Goal: Information Seeking & Learning: Learn about a topic

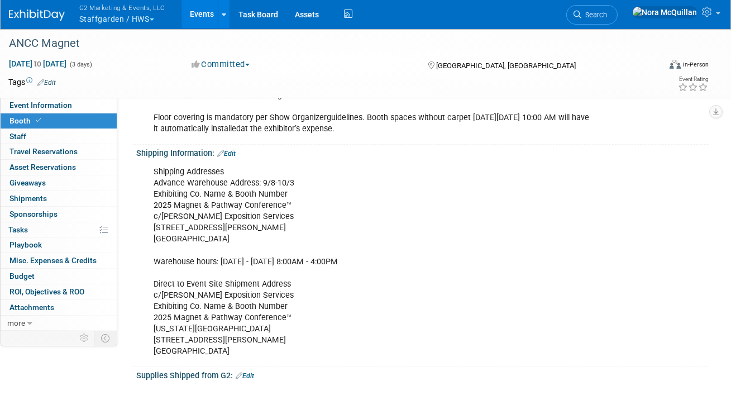
scroll to position [201, 0]
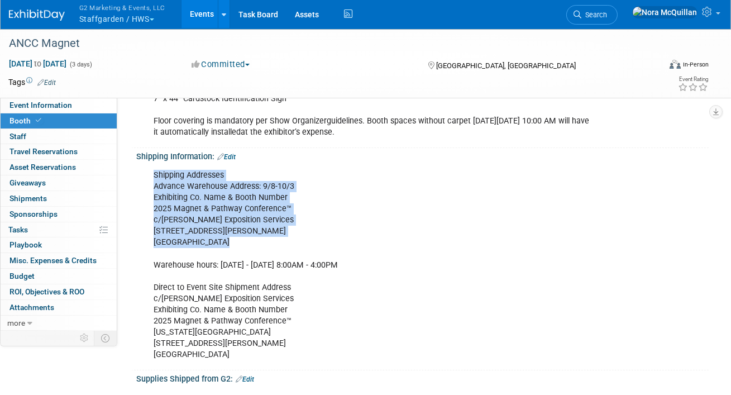
drag, startPoint x: 220, startPoint y: 237, endPoint x: 144, endPoint y: 173, distance: 99.5
click at [144, 173] on div "Shipping Addresses Advance Warehouse Address: 9/8-10/3 Exhibiting Co. Name & Bo…" at bounding box center [422, 264] width 573 height 206
copy div "Shipping Addresses Advance Warehouse Address: 9/8-10/3 Exhibiting Co. Name & Bo…"
click at [98, 18] on button "G2 Marketing & Events, LLC Staffgarden / HWS" at bounding box center [128, 14] width 101 height 29
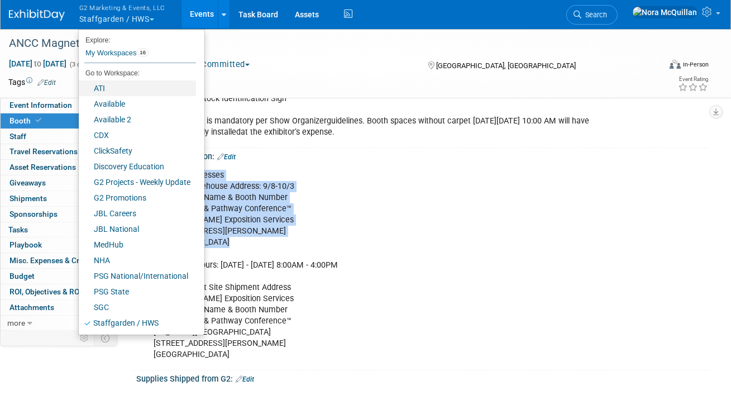
click at [103, 89] on link "ATI" at bounding box center [137, 88] width 117 height 16
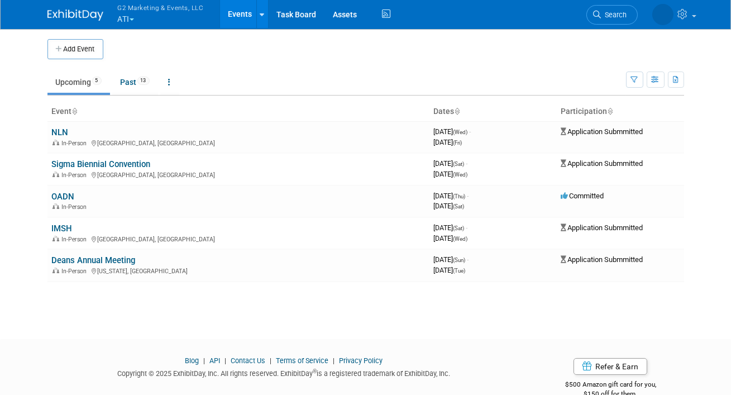
click at [139, 16] on button "G2 Marketing & Events, LLC ATI" at bounding box center [167, 14] width 101 height 29
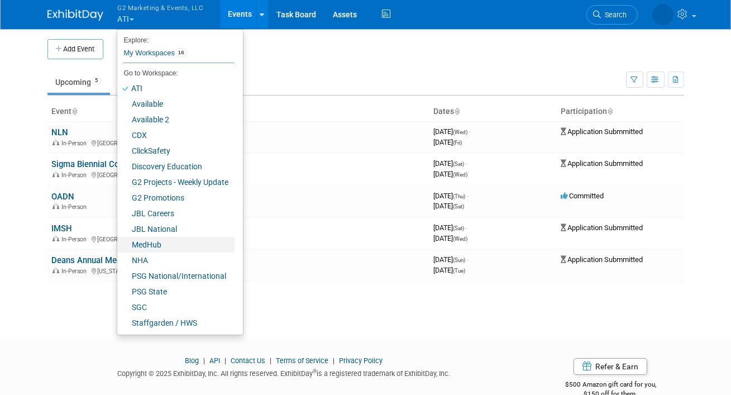
click at [152, 240] on link "MedHub" at bounding box center [175, 245] width 117 height 16
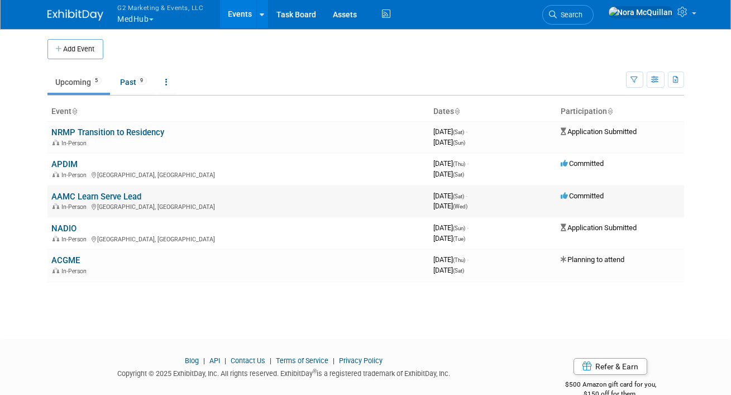
click at [77, 196] on link "AAMC Learn Serve Lead" at bounding box center [97, 197] width 90 height 10
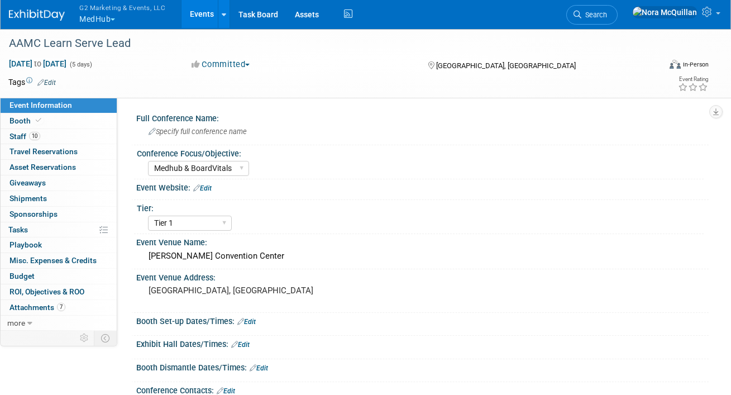
select select "Medhub & BoardVitals"
select select "Tier 1"
click at [45, 119] on link "Booth" at bounding box center [59, 120] width 116 height 15
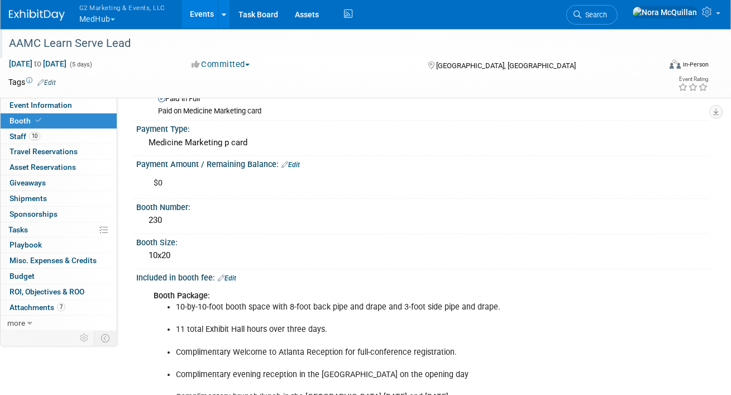
scroll to position [74, 0]
click at [119, 18] on button "G2 Marketing & Events, LLC MedHub" at bounding box center [128, 14] width 101 height 29
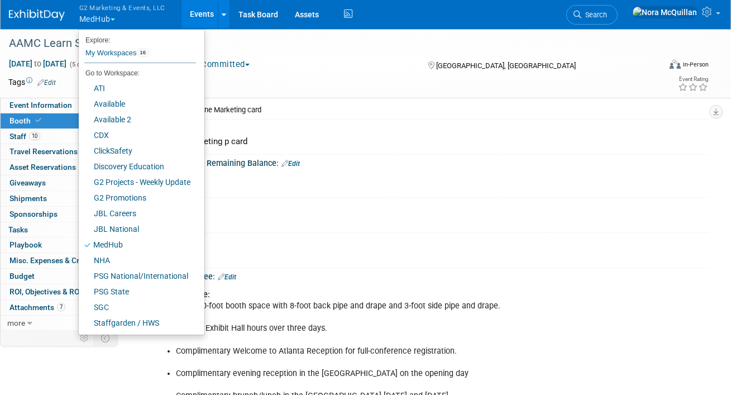
click at [194, 17] on link "Events" at bounding box center [202, 14] width 41 height 28
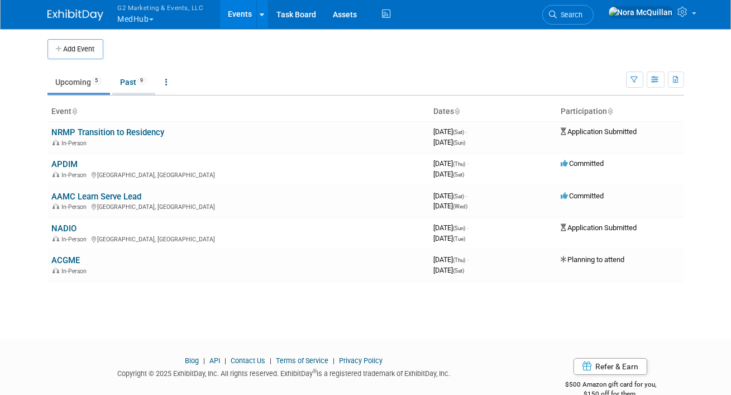
click at [134, 83] on link "Past 9" at bounding box center [133, 82] width 43 height 21
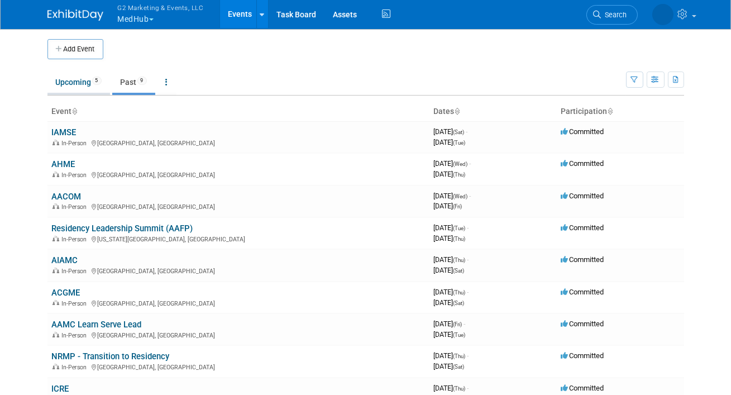
click at [74, 81] on link "Upcoming 5" at bounding box center [78, 82] width 63 height 21
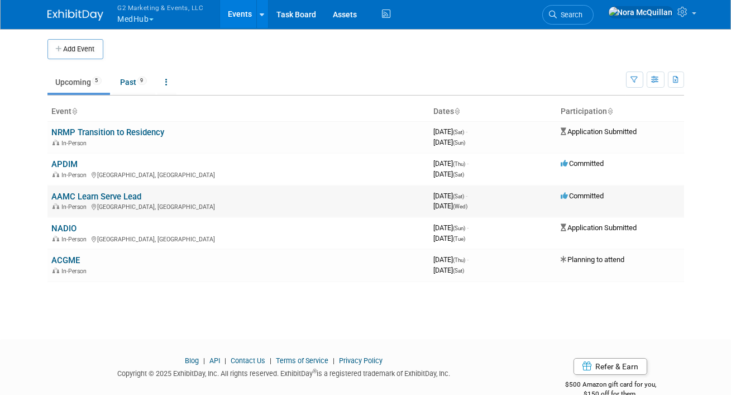
click at [72, 196] on link "AAMC Learn Serve Lead" at bounding box center [97, 197] width 90 height 10
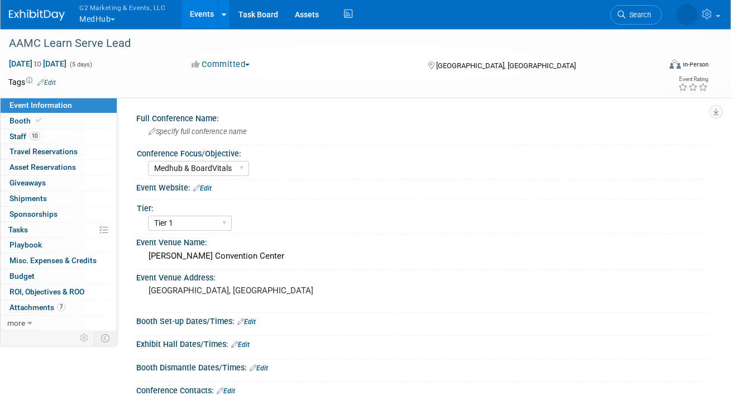
select select "Medhub & BoardVitals"
select select "Tier 1"
click at [87, 115] on link "Booth" at bounding box center [59, 120] width 116 height 15
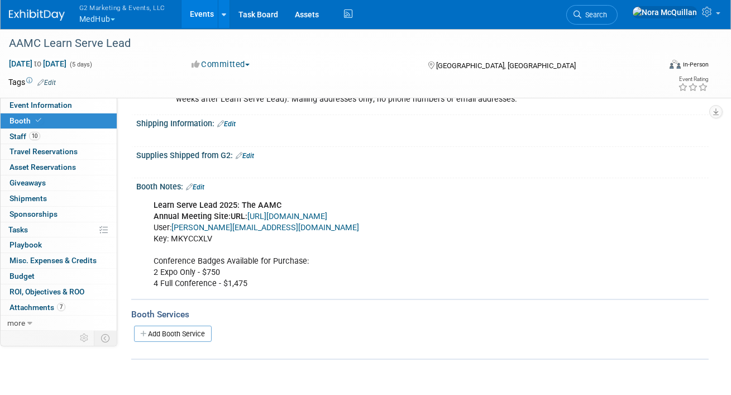
scroll to position [675, 0]
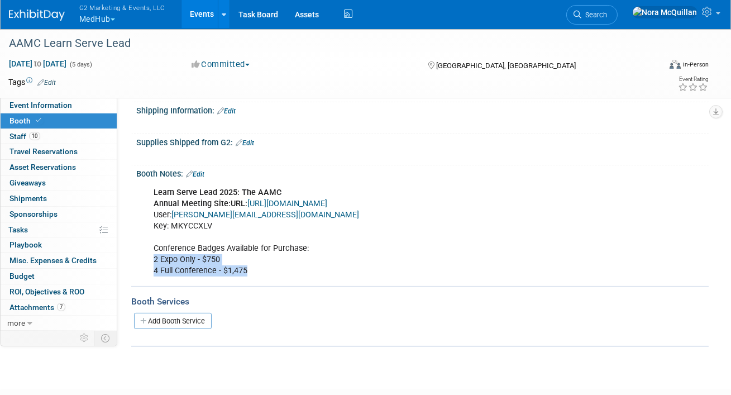
drag, startPoint x: 248, startPoint y: 266, endPoint x: 148, endPoint y: 258, distance: 100.3
click at [148, 258] on div "Learn Serve Lead 2025: The AAMC Annual Meeting Site: URL: https://www.conferenc…" at bounding box center [371, 232] width 451 height 101
copy div "2 Expo Only - $750 4 Full Conference - $1,475"
click at [58, 140] on link "10 Staff 10" at bounding box center [59, 136] width 116 height 15
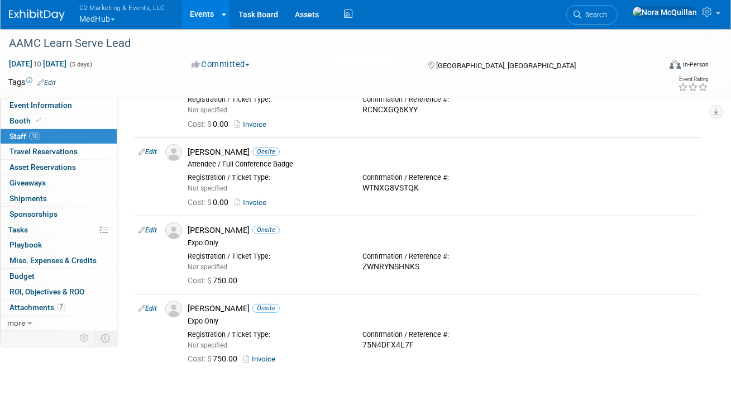
scroll to position [661, 0]
